Goal: Task Accomplishment & Management: Use online tool/utility

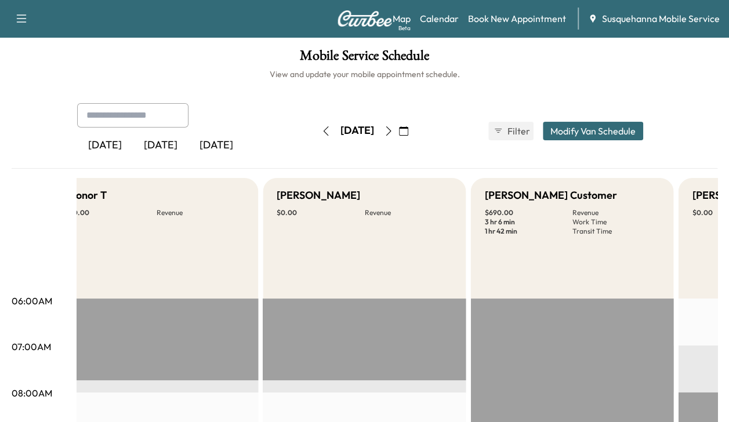
click at [316, 125] on button "button" at bounding box center [326, 131] width 20 height 19
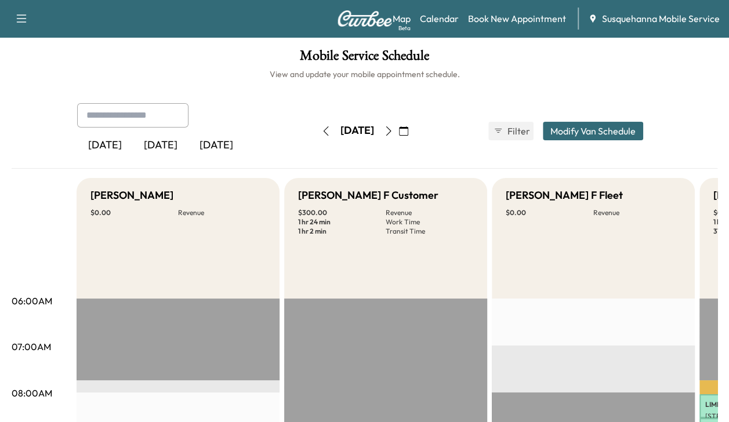
click at [316, 133] on button "button" at bounding box center [326, 131] width 20 height 19
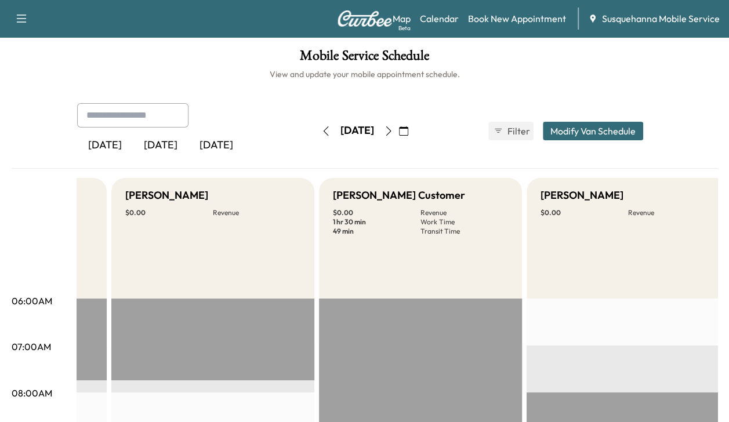
click at [396, 151] on div "[DATE] [DATE] [DATE] [DATE] August 2025 S M T W T F S 27 28 29 30 31 1 2 3 4 5 …" at bounding box center [365, 131] width 594 height 56
click at [398, 139] on button "button" at bounding box center [389, 131] width 20 height 19
click at [398, 131] on button "button" at bounding box center [389, 131] width 20 height 19
click at [321, 131] on icon "button" at bounding box center [325, 130] width 9 height 9
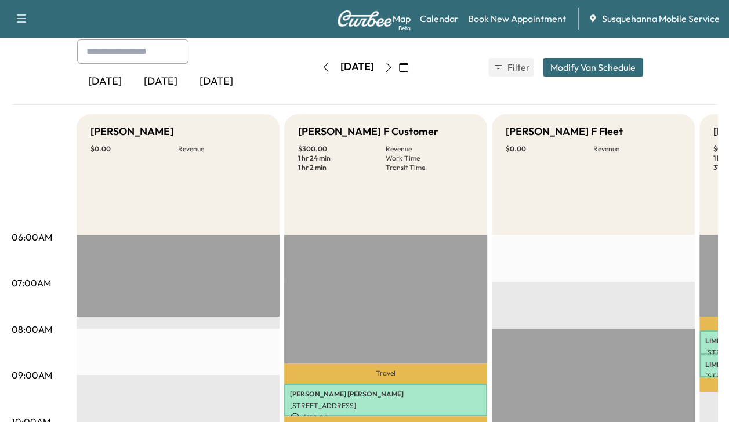
click at [316, 73] on button "button" at bounding box center [326, 67] width 20 height 19
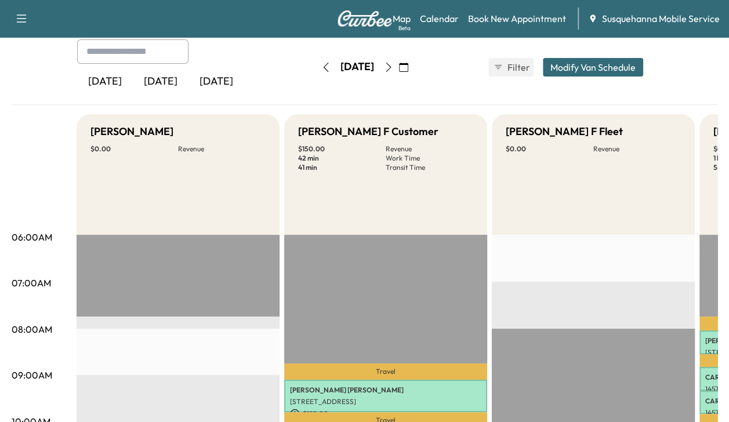
click at [321, 64] on icon "button" at bounding box center [325, 67] width 9 height 9
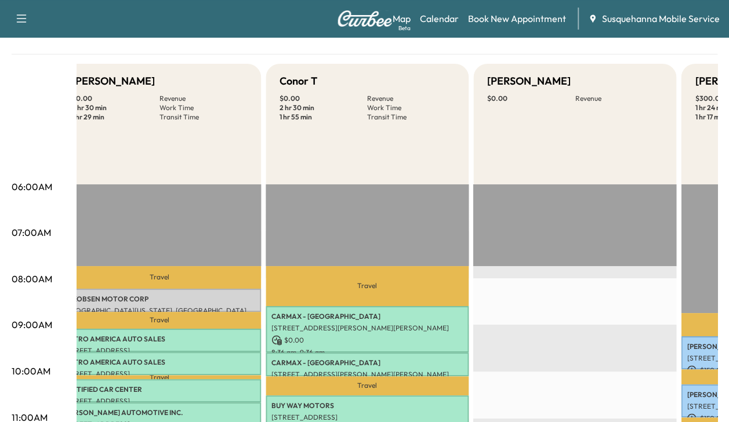
scroll to position [113, 0]
